Goal: Transaction & Acquisition: Purchase product/service

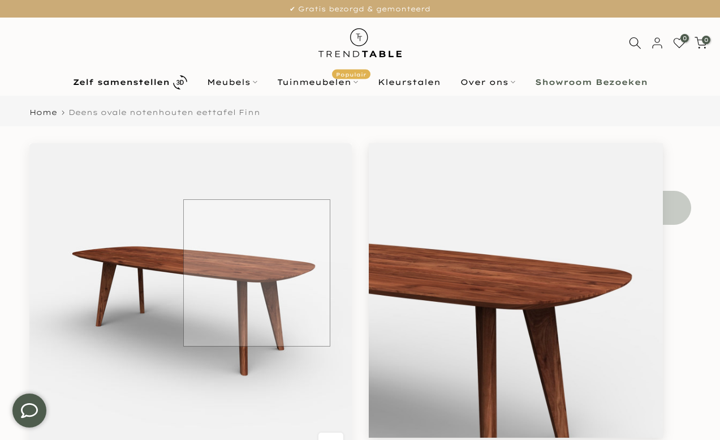
click at [257, 273] on img at bounding box center [190, 304] width 323 height 323
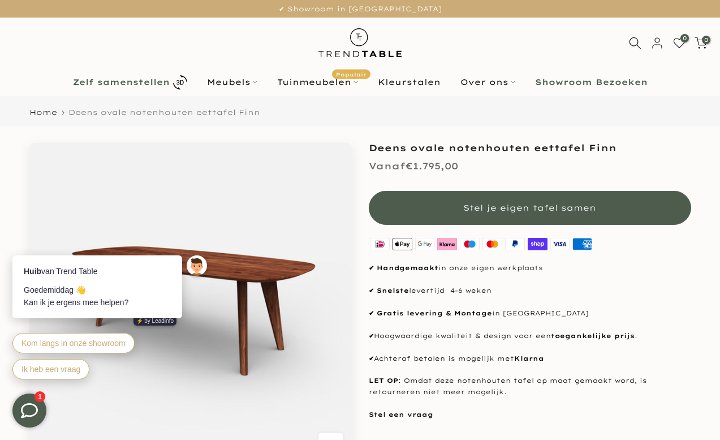
click at [115, 78] on b "Zelf samenstellen" at bounding box center [121, 82] width 97 height 8
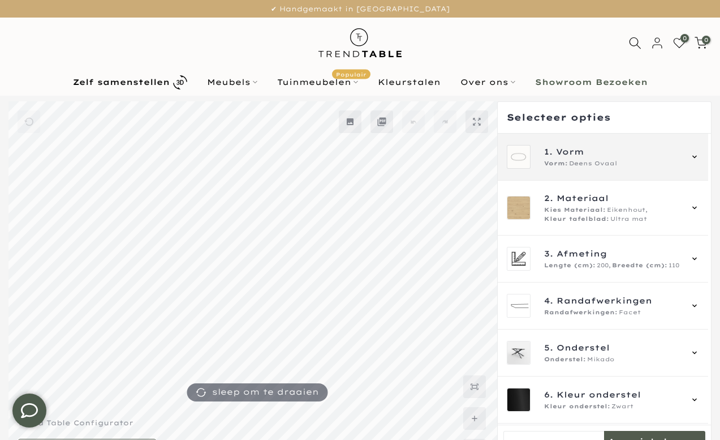
click at [613, 160] on span "Deens Ovaal" at bounding box center [593, 163] width 48 height 9
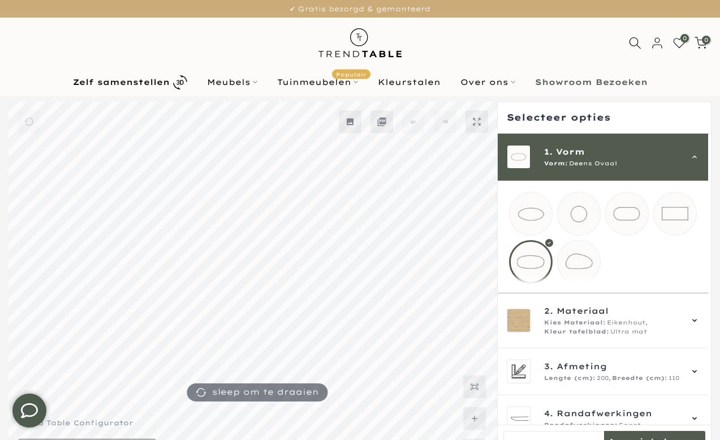
click at [613, 160] on span "Deens Ovaal" at bounding box center [593, 163] width 48 height 9
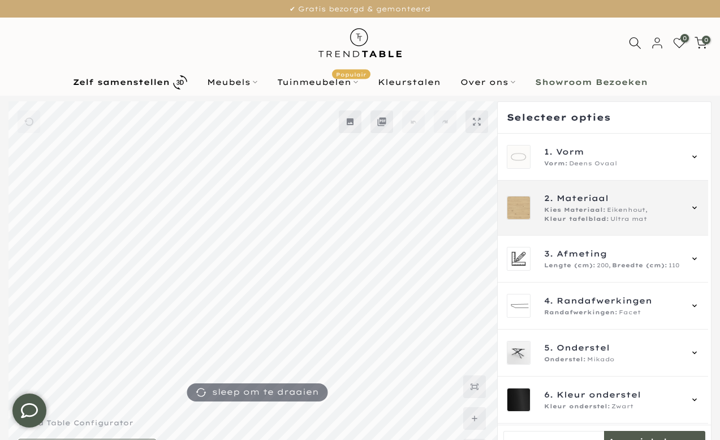
click at [655, 205] on div "2. Materiaal Kies Materiaal: Eikenhout, Kleur tafelblad: Ultra mat" at bounding box center [612, 208] width 137 height 32
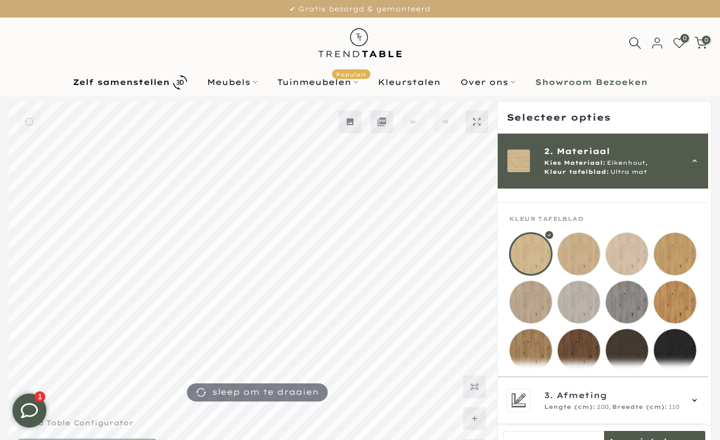
scroll to position [179, 0]
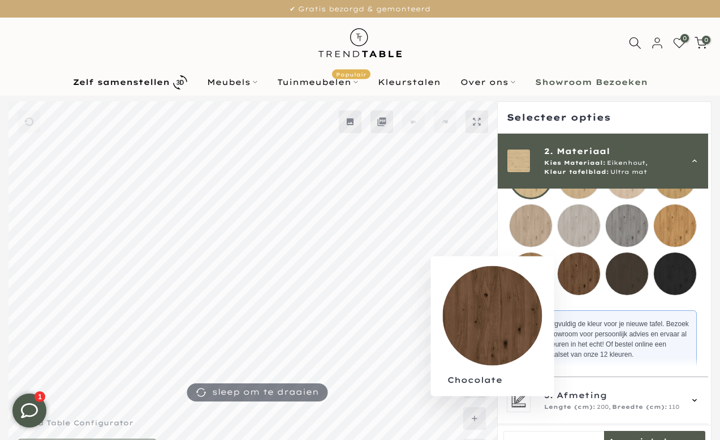
click at [589, 279] on mmq-loader at bounding box center [579, 273] width 42 height 42
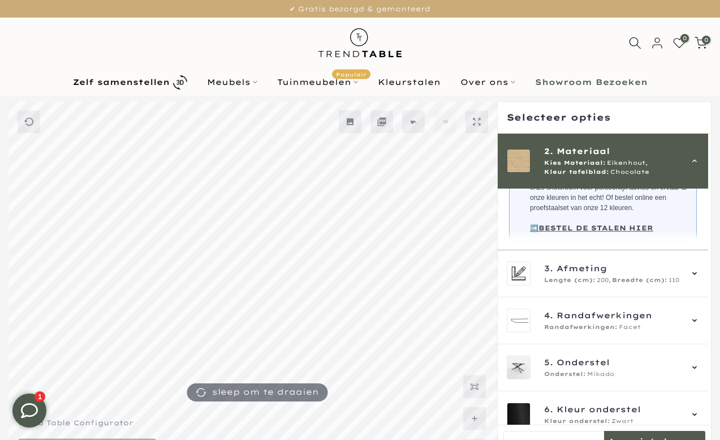
scroll to position [327, 0]
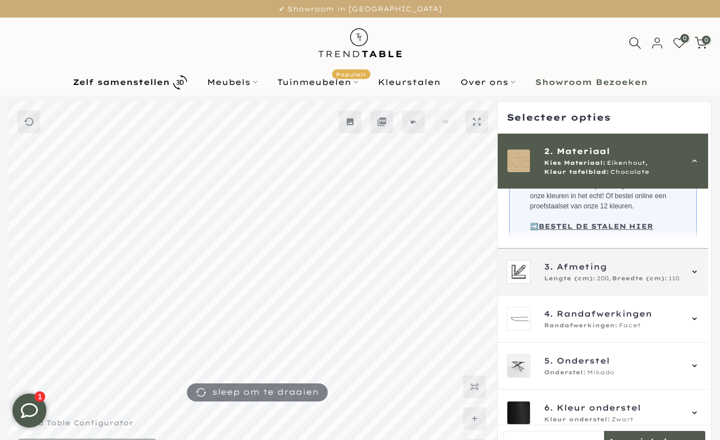
click at [589, 273] on span "Afmeting" at bounding box center [582, 266] width 50 height 12
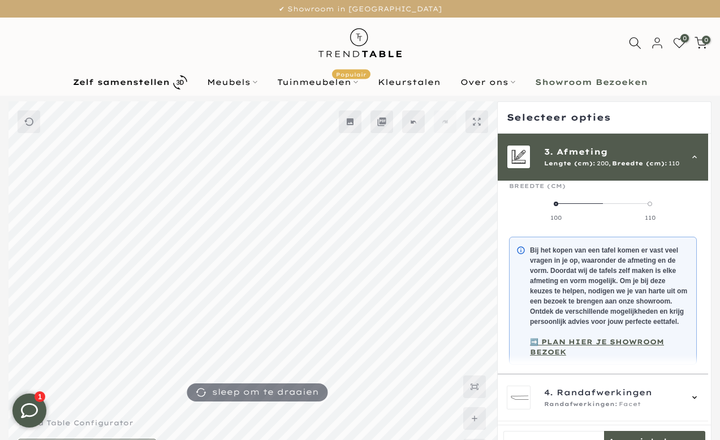
scroll to position [102, 0]
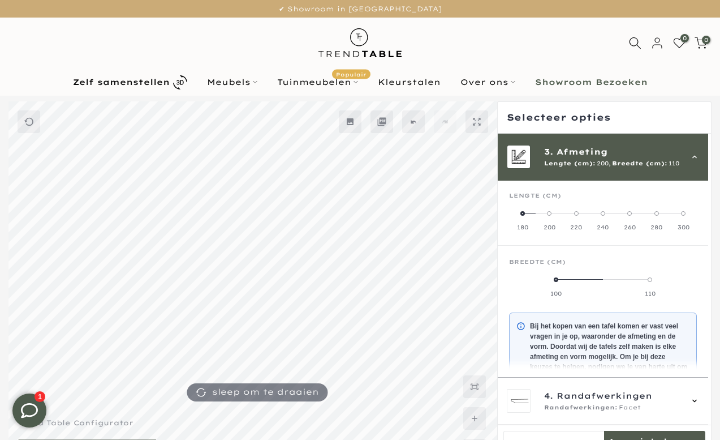
click at [690, 217] on label "300" at bounding box center [684, 220] width 27 height 23
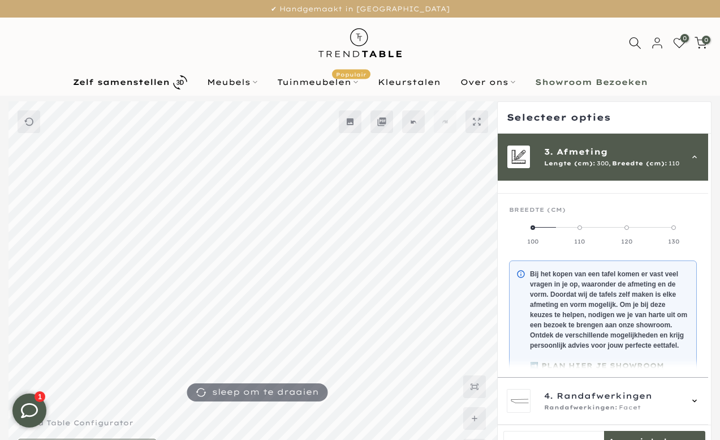
scroll to position [154, 0]
click at [629, 226] on span at bounding box center [627, 227] width 5 height 5
click at [582, 226] on span at bounding box center [580, 227] width 5 height 5
click at [629, 227] on span at bounding box center [627, 227] width 5 height 5
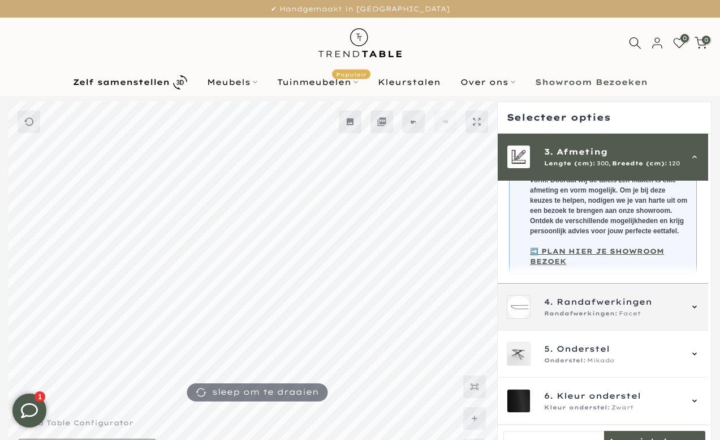
scroll to position [277, 0]
click at [581, 306] on span "Randafwerkingen" at bounding box center [605, 301] width 96 height 12
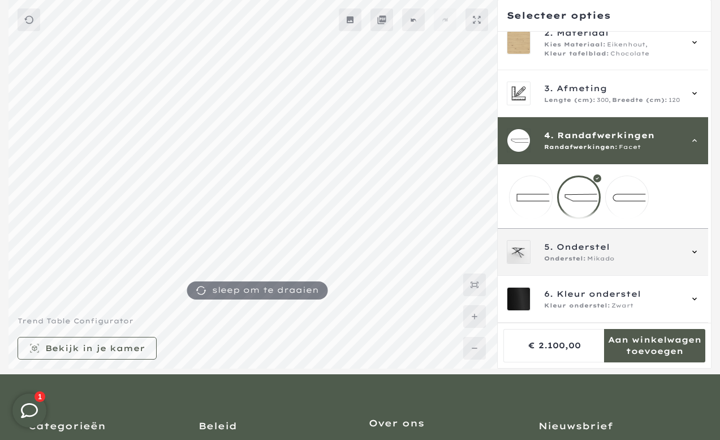
scroll to position [110, 0]
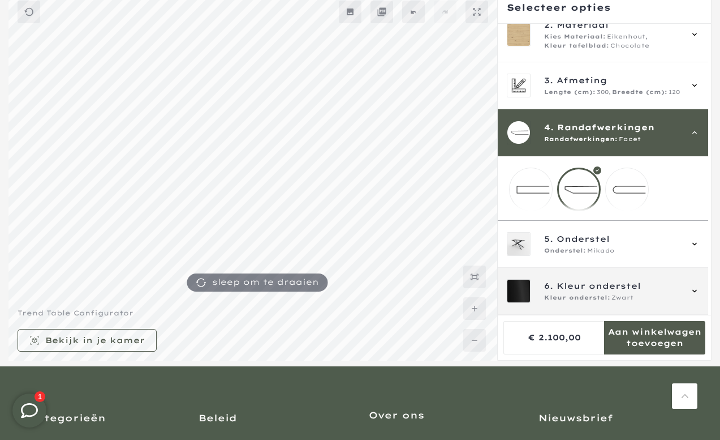
click at [620, 279] on div "6. Kleur onderstel Kleur onderstel: Zwart" at bounding box center [603, 291] width 192 height 24
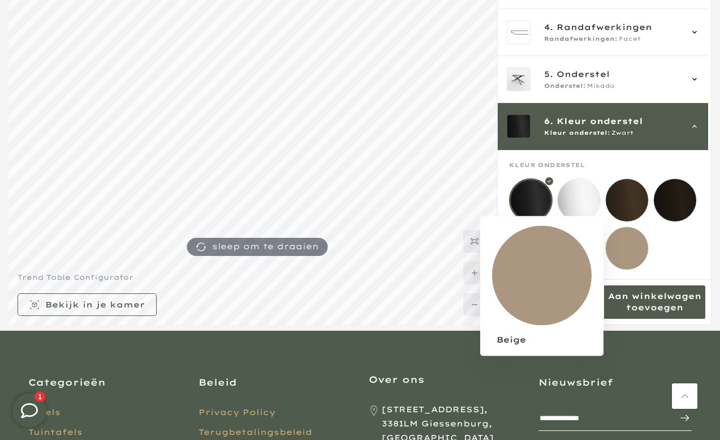
scroll to position [146, 0]
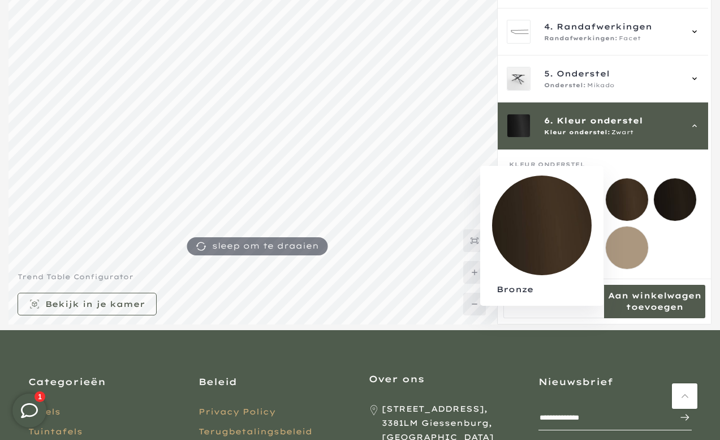
click at [629, 187] on mmq-loader at bounding box center [627, 199] width 42 height 42
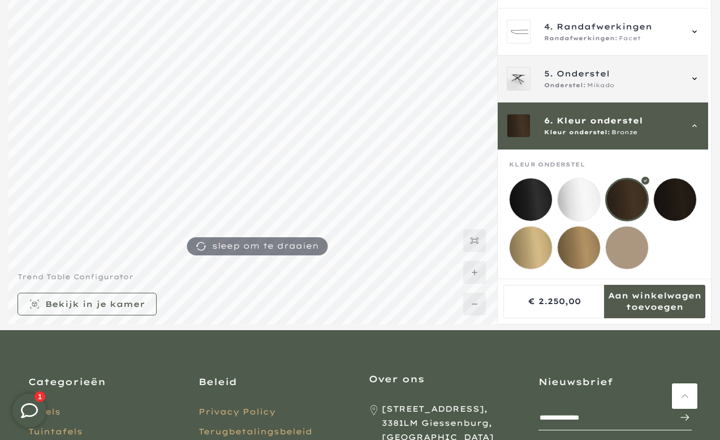
click at [629, 68] on div "5. Onderstel Onderstel: Mikado" at bounding box center [612, 78] width 137 height 23
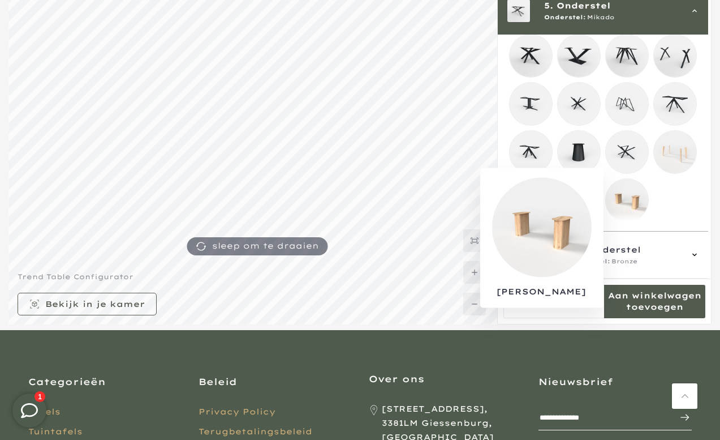
scroll to position [321, 0]
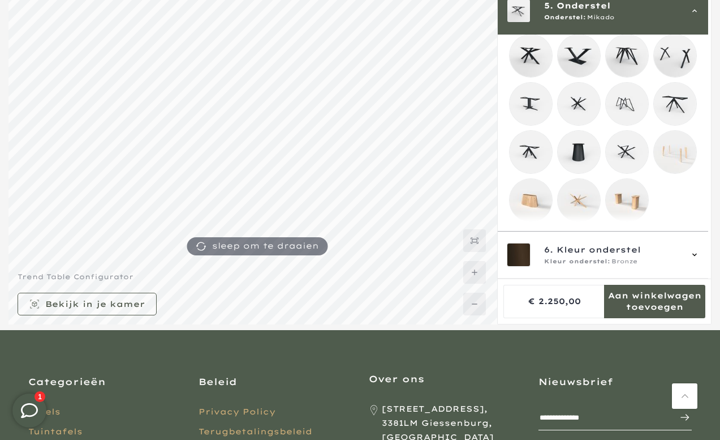
click at [633, 190] on mmq-loader at bounding box center [627, 200] width 42 height 42
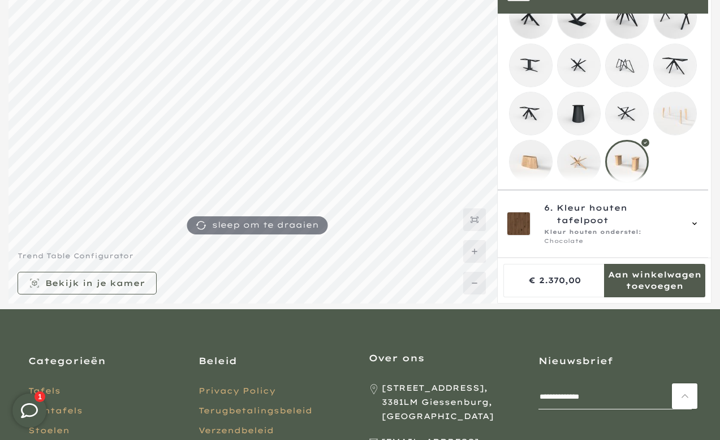
scroll to position [169, 0]
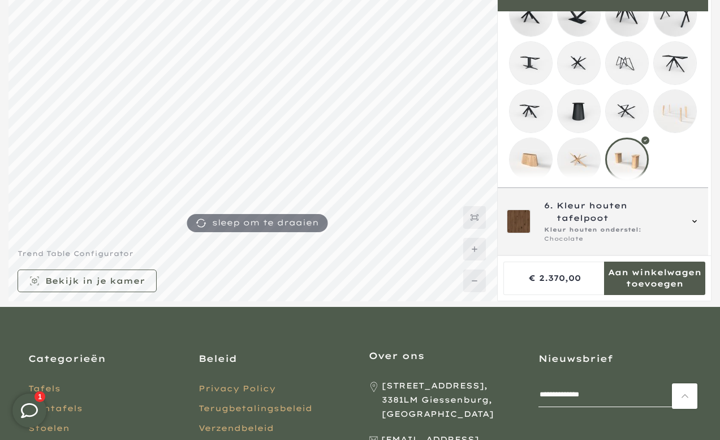
click at [658, 224] on span "Kleur houten tafelpoot" at bounding box center [619, 211] width 125 height 25
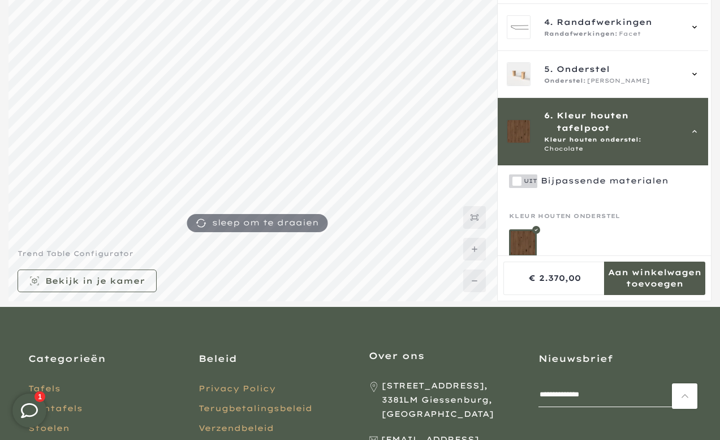
scroll to position [101, 0]
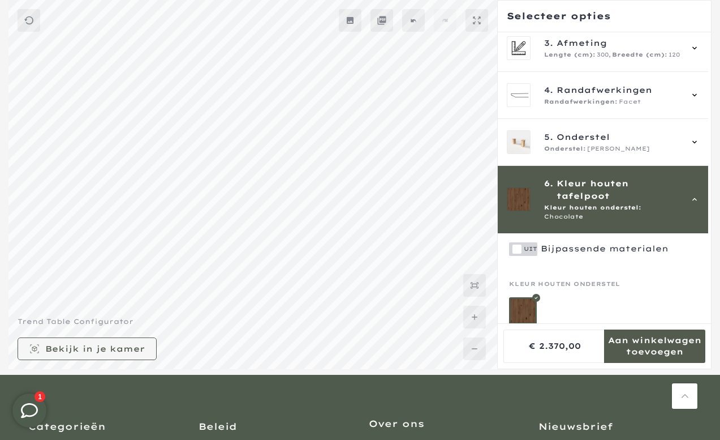
click at [89, 340] on mmq-button at bounding box center [87, 348] width 139 height 23
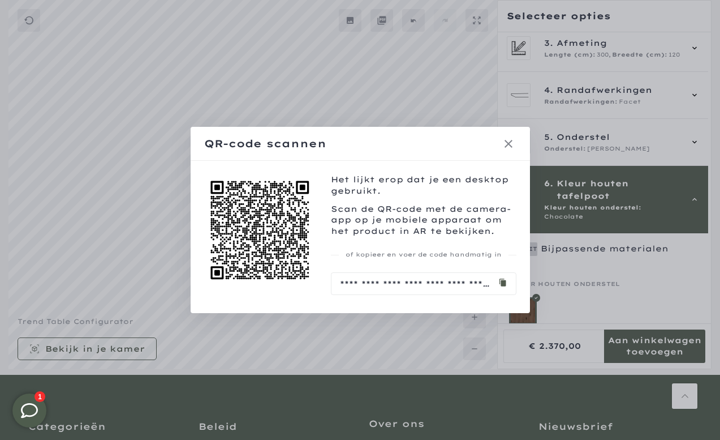
click at [509, 143] on icon at bounding box center [509, 144] width 14 height 14
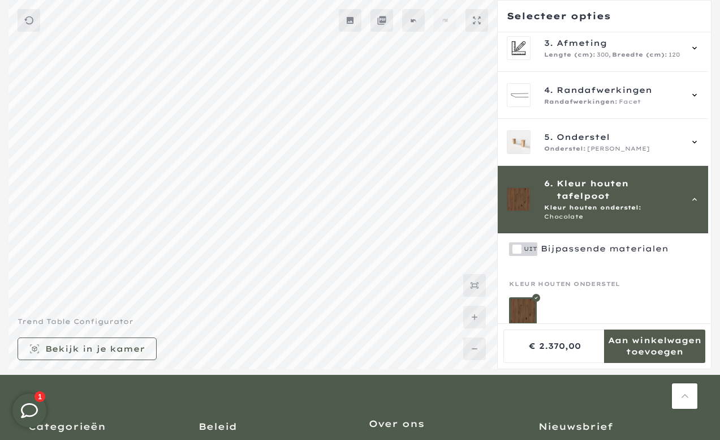
scroll to position [146, 0]
